Goal: Transaction & Acquisition: Purchase product/service

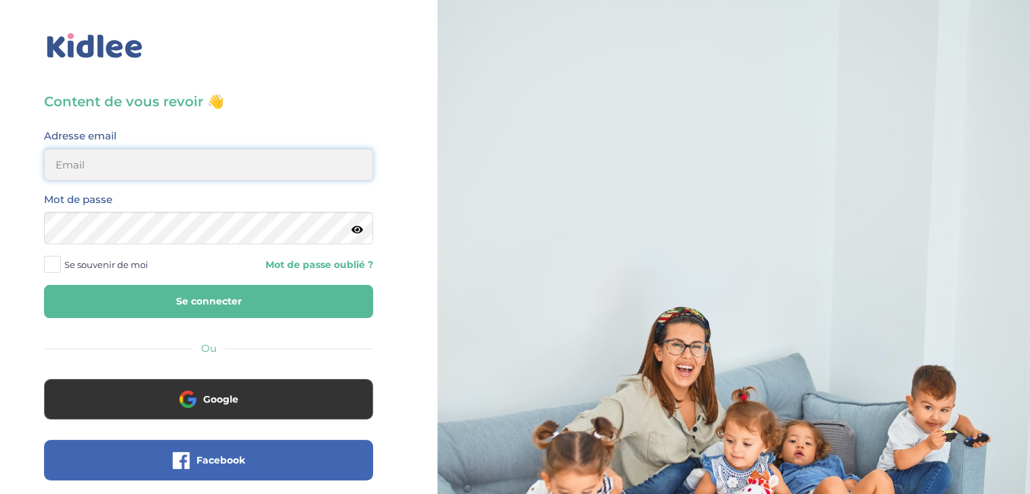
type input "[EMAIL_ADDRESS][DOMAIN_NAME]"
click at [146, 296] on button "Se connecter" at bounding box center [208, 301] width 329 height 33
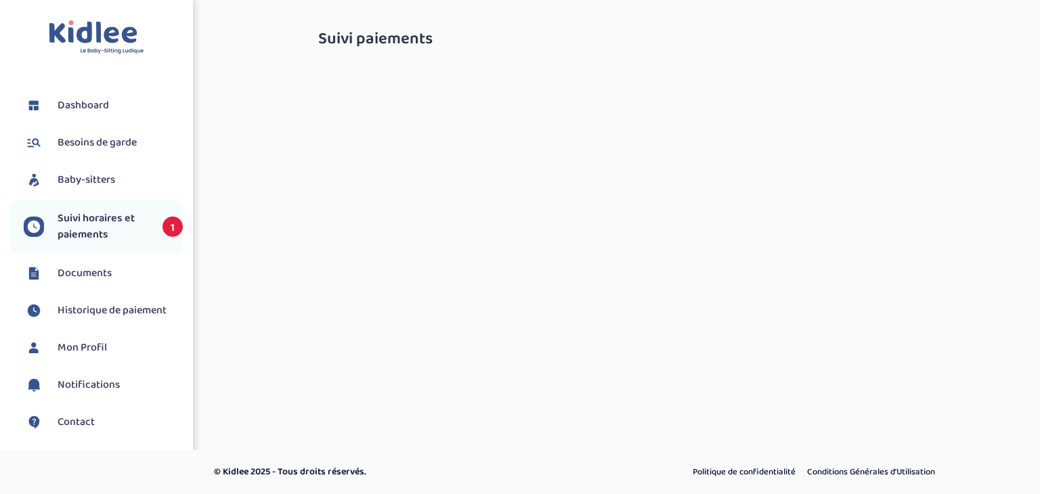
select select "[DATE]"
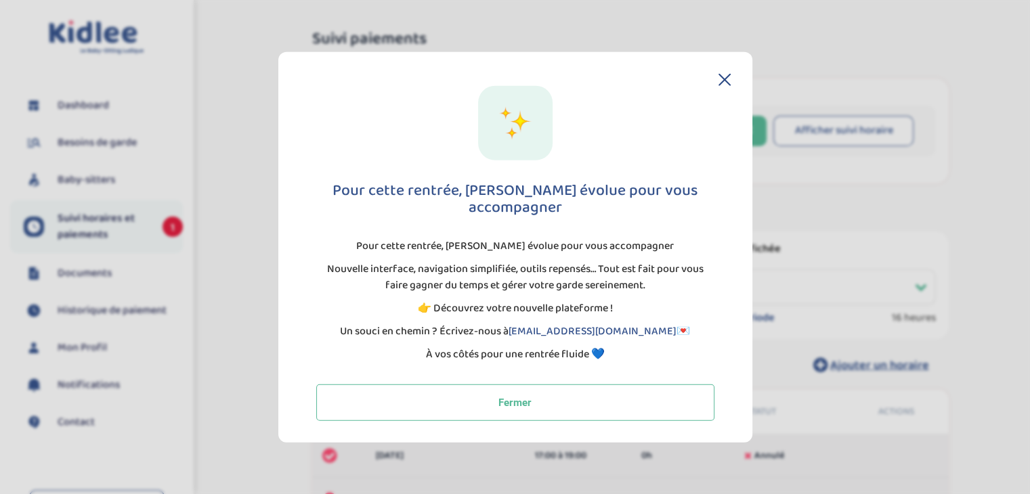
click at [728, 86] on icon at bounding box center [725, 80] width 12 height 12
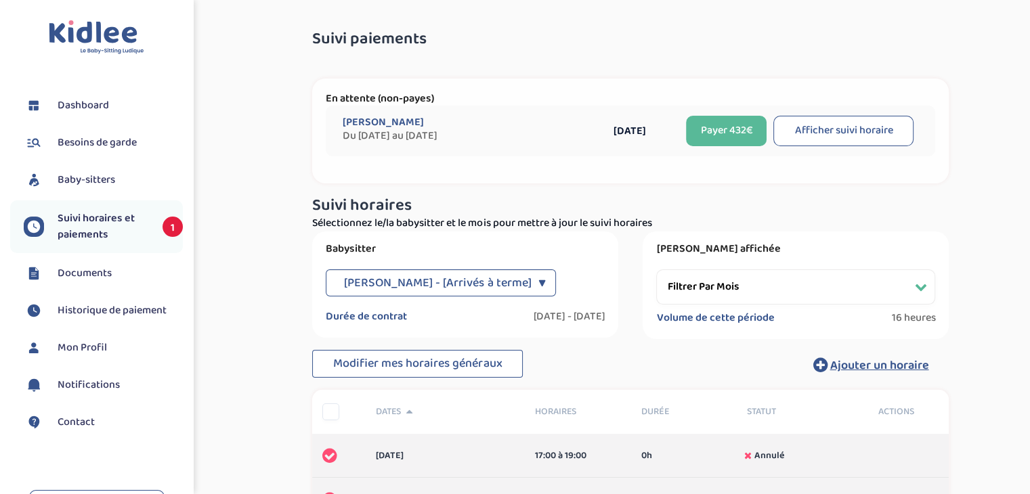
click at [98, 226] on span "Suivi horaires et paiements" at bounding box center [103, 227] width 91 height 33
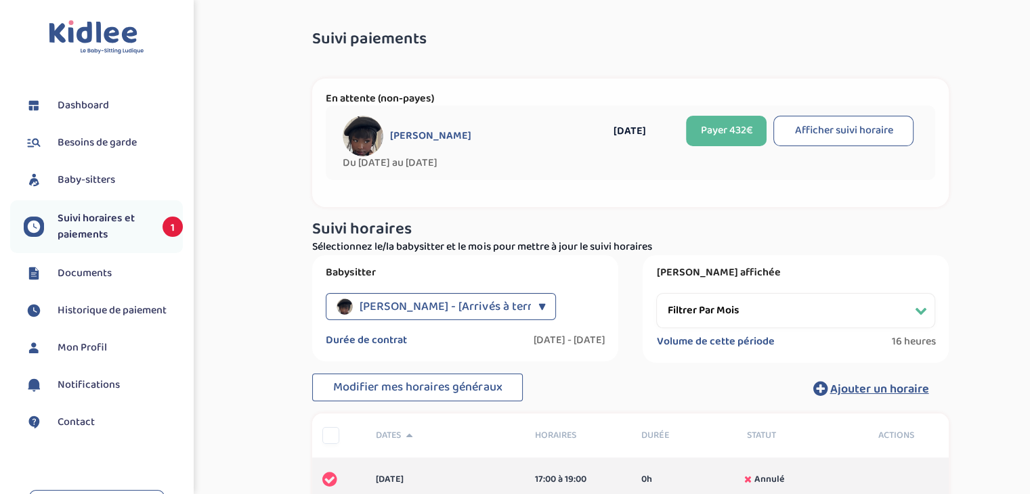
click at [855, 134] on button "Afficher suivi horaire" at bounding box center [843, 131] width 140 height 30
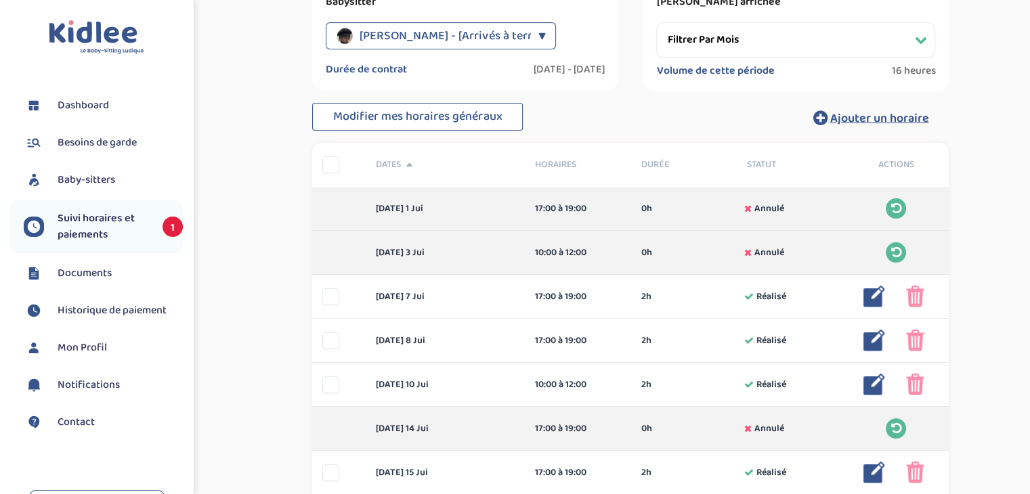
scroll to position [135, 0]
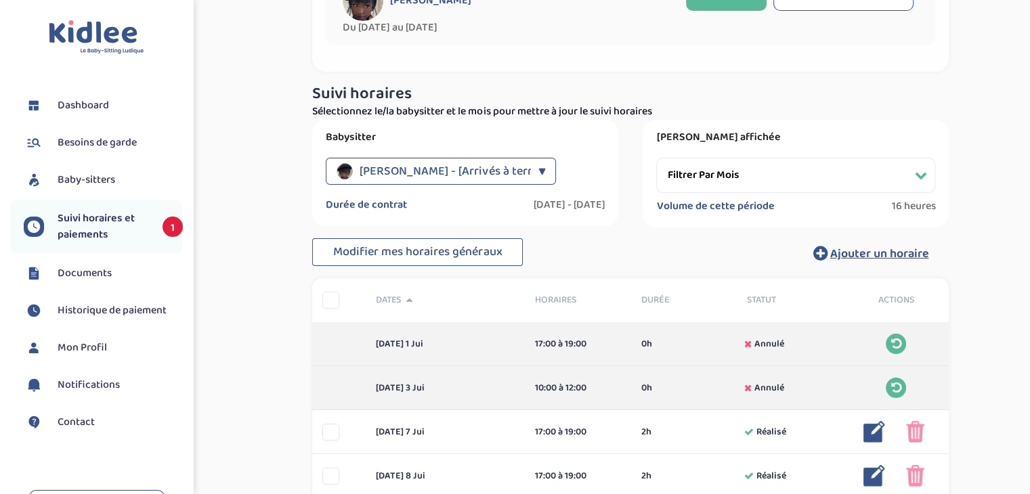
click at [503, 166] on span "Diew Mariame - [Arrivés à terme]" at bounding box center [453, 171] width 187 height 27
click at [778, 188] on select "Filtrer par mois février 2025 mars 2025 avril 2025 mai 2025 juin 2025 juillet 2…" at bounding box center [795, 175] width 279 height 35
click at [656, 158] on select "Filtrer par mois février 2025 mars 2025 avril 2025 mai 2025 juin 2025 juillet 2…" at bounding box center [795, 175] width 279 height 35
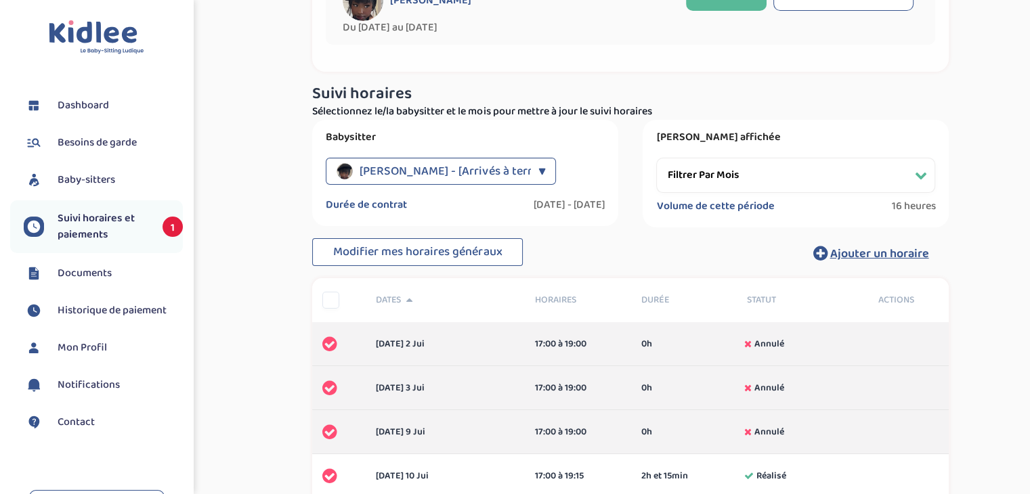
click at [742, 173] on select "Filtrer par mois février 2025 mars 2025 avril 2025 mai 2025 juin 2025 juillet 2…" at bounding box center [795, 175] width 279 height 35
click at [656, 158] on select "Filtrer par mois février 2025 mars 2025 avril 2025 mai 2025 juin 2025 juillet 2…" at bounding box center [795, 175] width 279 height 35
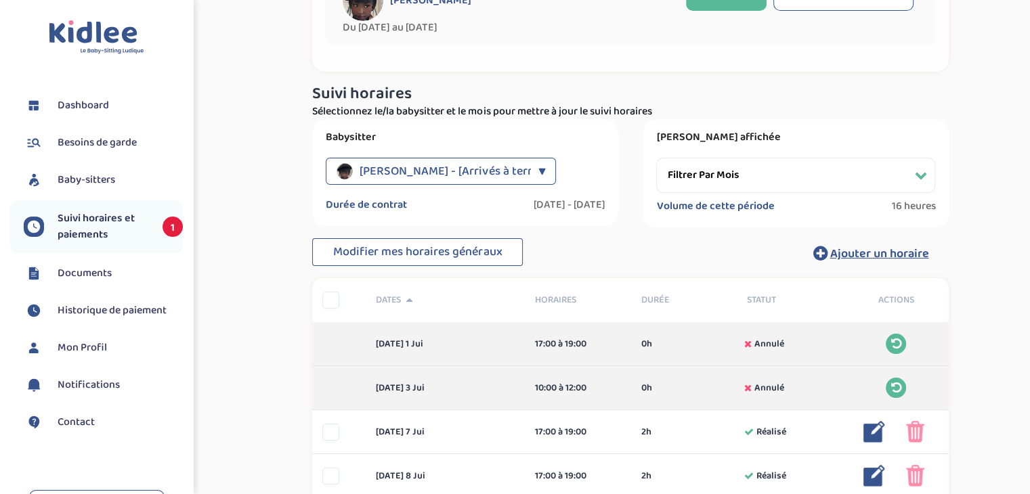
click at [805, 175] on select "Filtrer par mois février 2025 mars 2025 avril 2025 mai 2025 juin 2025 juillet 2…" at bounding box center [795, 175] width 279 height 35
click at [656, 158] on select "Filtrer par mois février 2025 mars 2025 avril 2025 mai 2025 juin 2025 juillet 2…" at bounding box center [795, 175] width 279 height 35
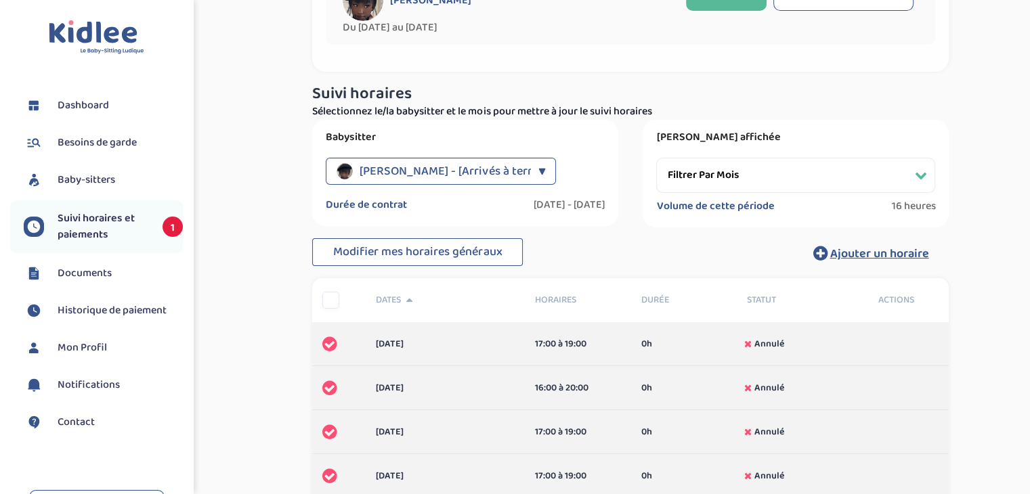
click at [792, 167] on select "Filtrer par mois février 2025 mars 2025 avril 2025 mai 2025 juin 2025 juillet 2…" at bounding box center [795, 175] width 279 height 35
click at [656, 158] on select "Filtrer par mois février 2025 mars 2025 avril 2025 mai 2025 juin 2025 juillet 2…" at bounding box center [795, 175] width 279 height 35
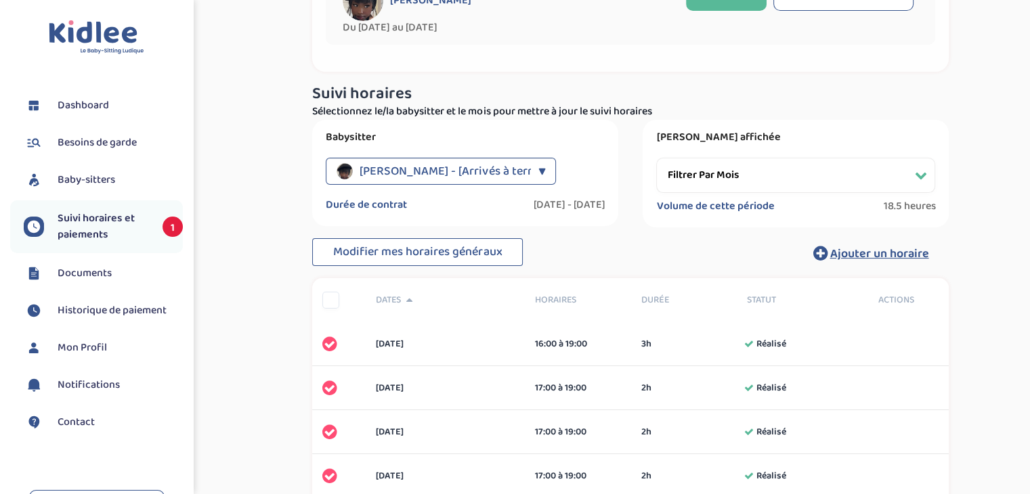
click at [802, 166] on select "Filtrer par mois février 2025 mars 2025 avril 2025 mai 2025 juin 2025 juillet 2…" at bounding box center [795, 175] width 279 height 35
select select "juillet 2025"
click at [656, 158] on select "Filtrer par mois février 2025 mars 2025 avril 2025 mai 2025 juin 2025 juillet 2…" at bounding box center [795, 175] width 279 height 35
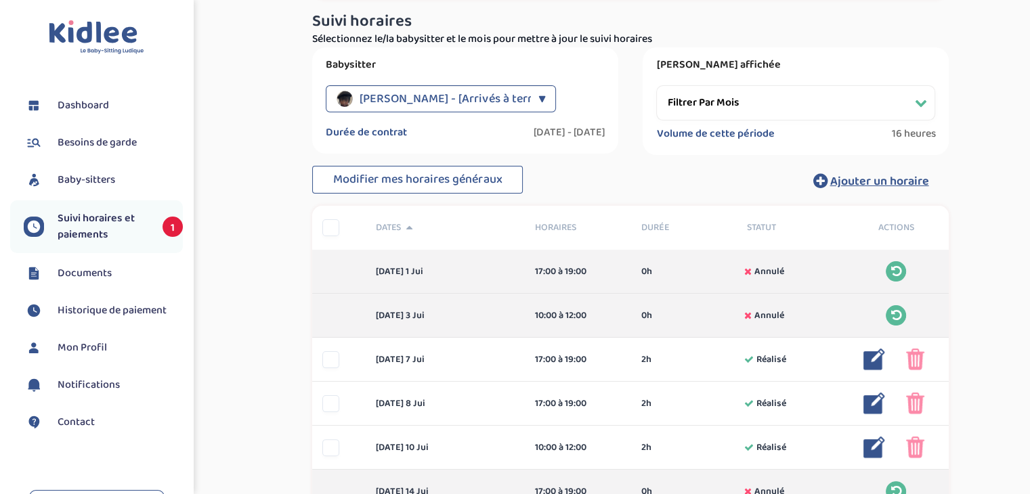
scroll to position [0, 0]
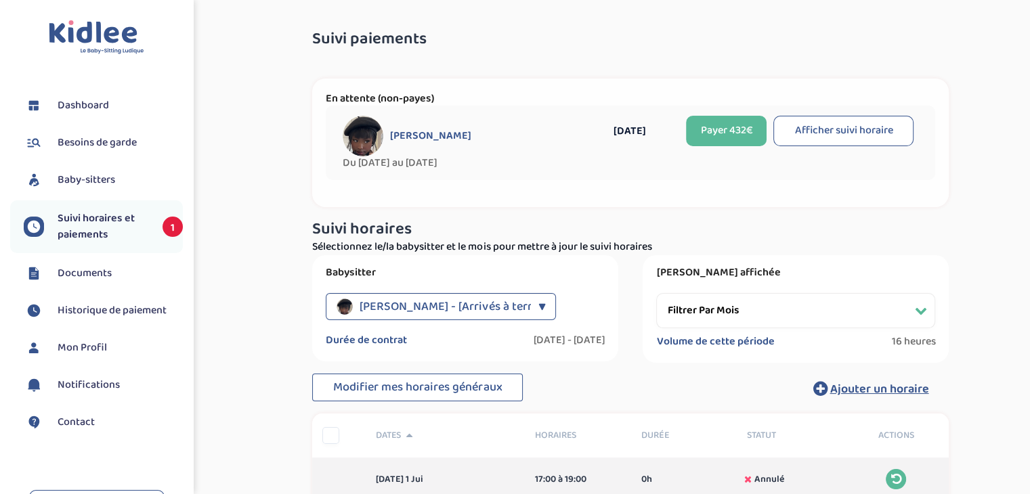
click at [729, 131] on button "Payer 432€" at bounding box center [726, 131] width 81 height 30
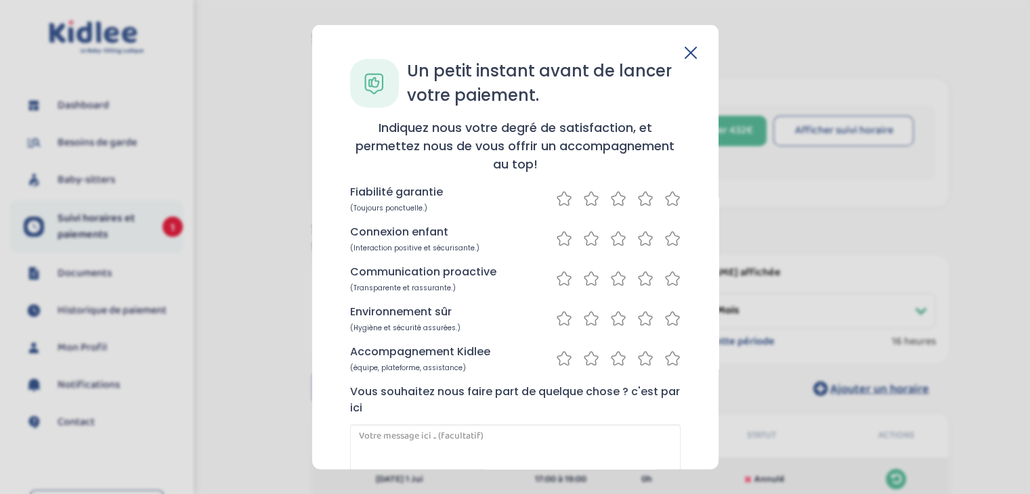
click at [672, 198] on icon at bounding box center [672, 198] width 16 height 17
click at [664, 239] on icon at bounding box center [672, 238] width 16 height 17
click at [666, 278] on icon at bounding box center [672, 278] width 16 height 17
click at [664, 315] on icon at bounding box center [672, 318] width 16 height 17
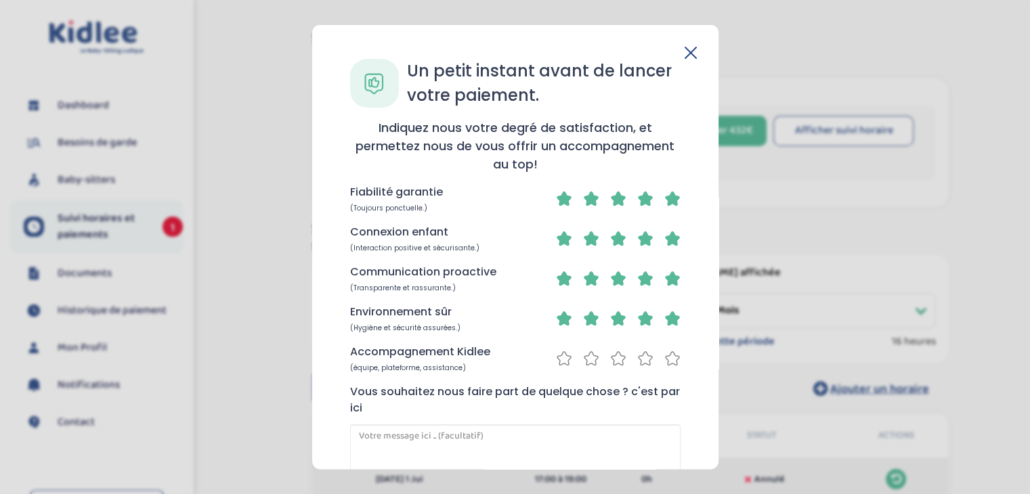
click at [666, 358] on icon at bounding box center [672, 358] width 16 height 17
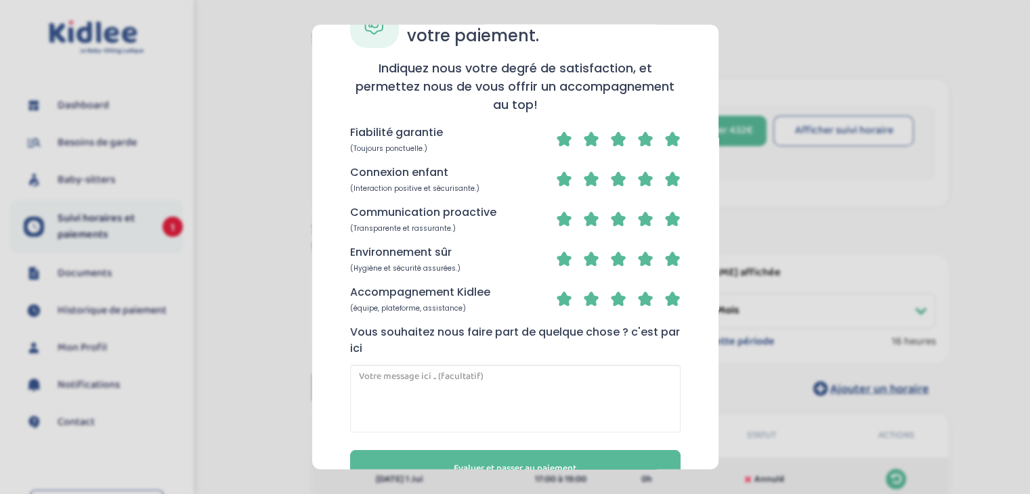
scroll to position [98, 0]
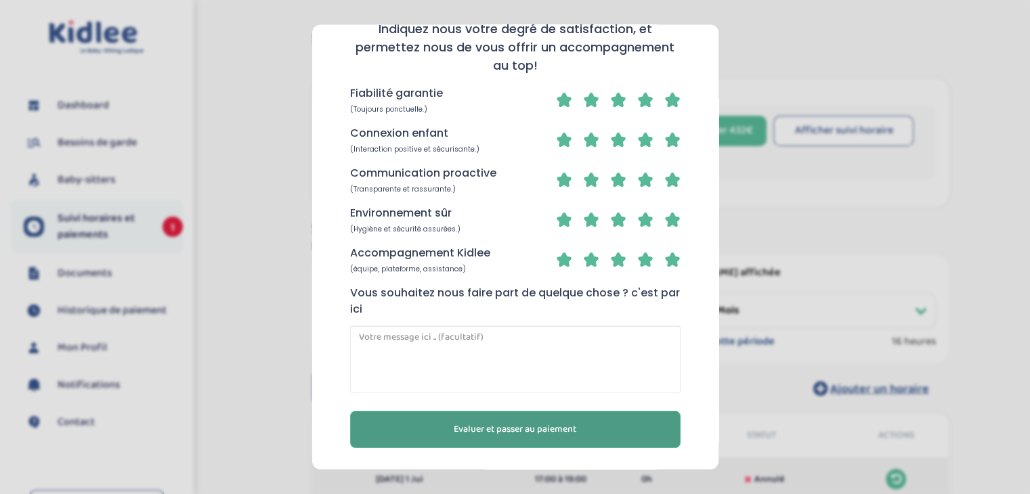
click at [553, 429] on span "Evaluer et passer au paiement" at bounding box center [515, 430] width 123 height 14
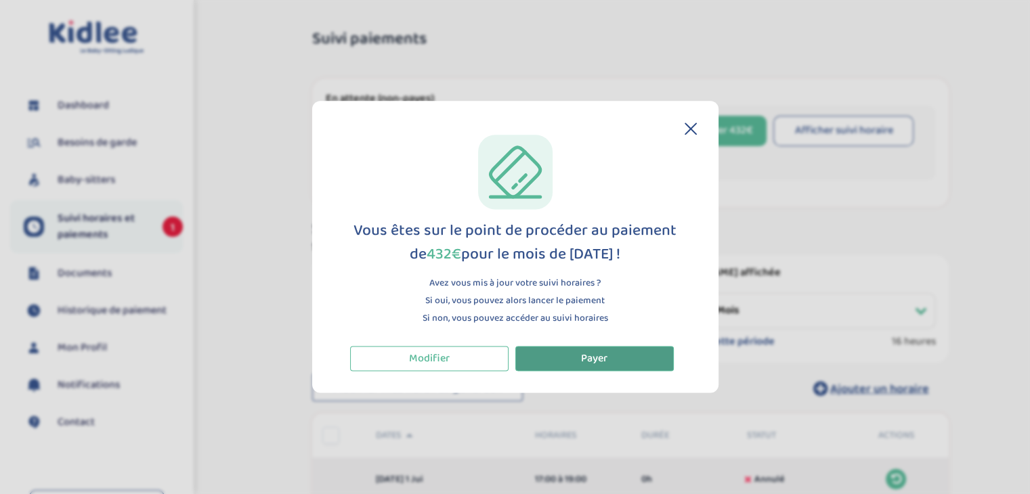
click at [578, 366] on button "Payer" at bounding box center [594, 358] width 158 height 25
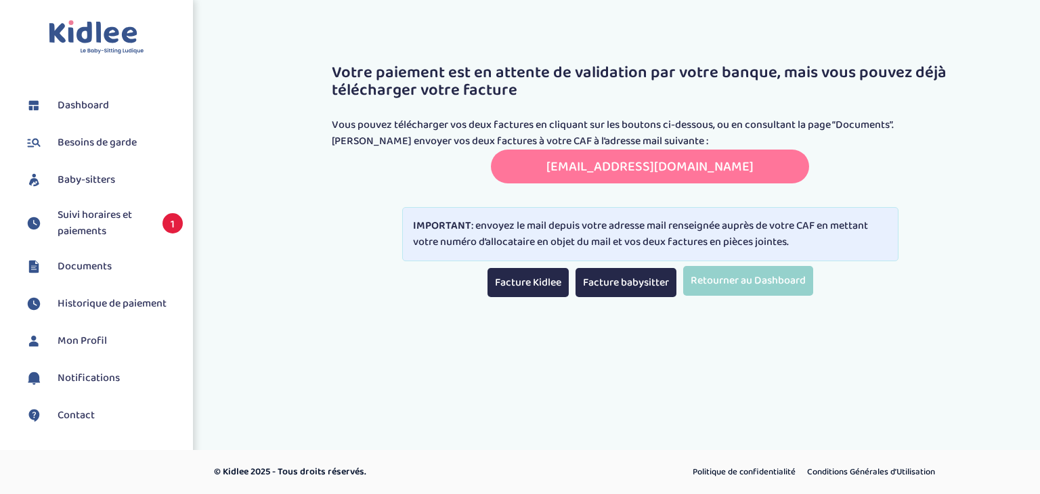
drag, startPoint x: 520, startPoint y: 167, endPoint x: 689, endPoint y: 104, distance: 180.0
click at [772, 161] on div "[EMAIL_ADDRESS][DOMAIN_NAME] Copié! [EMAIL_ADDRESS][DOMAIN_NAME]" at bounding box center [650, 167] width 318 height 34
copy link "transmettreundocument.caf75@info-caf.f"
drag, startPoint x: 792, startPoint y: 163, endPoint x: 496, endPoint y: 163, distance: 295.3
click at [496, 163] on div "[EMAIL_ADDRESS][DOMAIN_NAME] Copié! [EMAIL_ADDRESS][DOMAIN_NAME]" at bounding box center [650, 167] width 318 height 34
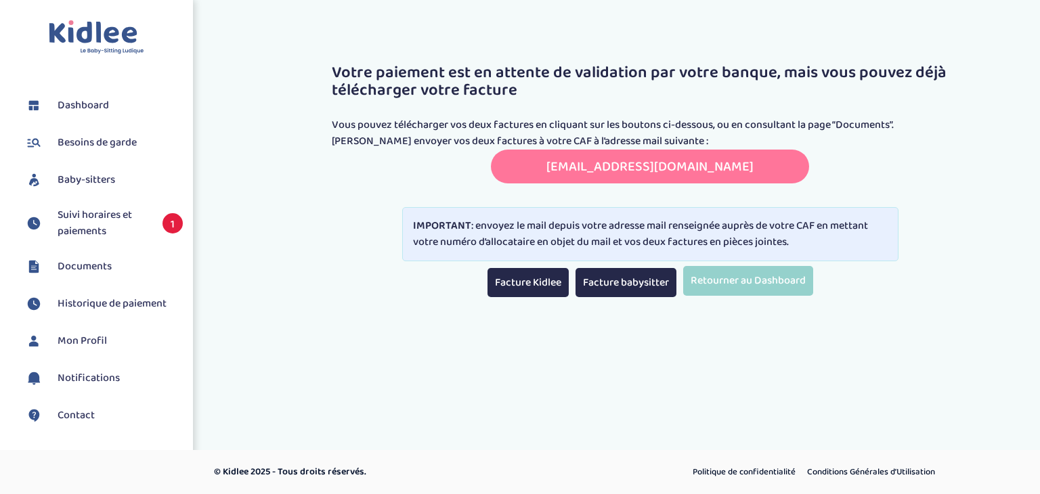
click at [547, 158] on link "[EMAIL_ADDRESS][DOMAIN_NAME]" at bounding box center [650, 167] width 207 height 22
copy link "[EMAIL_ADDRESS][DOMAIN_NAME]"
drag, startPoint x: 520, startPoint y: 165, endPoint x: 578, endPoint y: 170, distance: 57.8
click at [578, 170] on div "[EMAIL_ADDRESS][DOMAIN_NAME] Copié! [EMAIL_ADDRESS][DOMAIN_NAME]" at bounding box center [650, 167] width 318 height 34
click at [525, 282] on link "Facture Kidlee" at bounding box center [528, 282] width 81 height 29
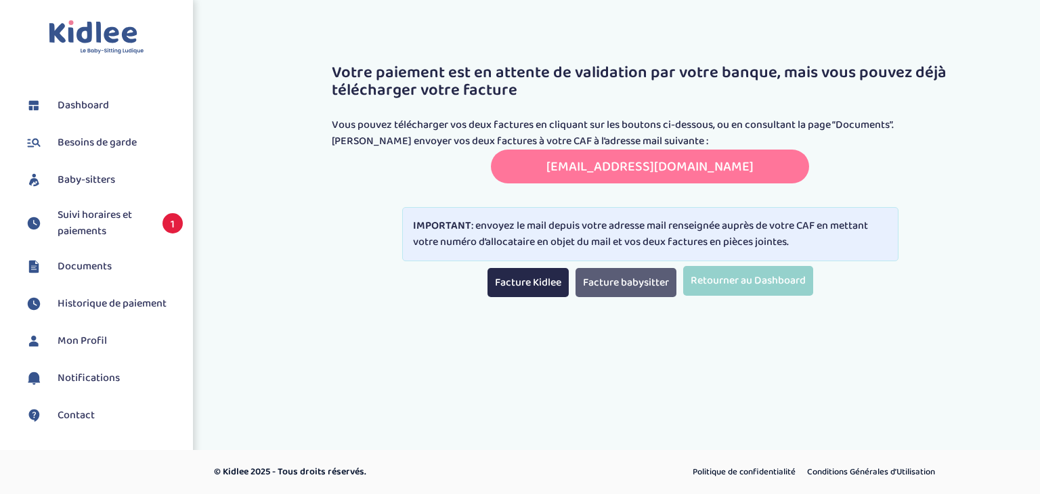
click at [634, 285] on link "Facture babysitter" at bounding box center [626, 282] width 101 height 29
